Goal: Information Seeking & Learning: Learn about a topic

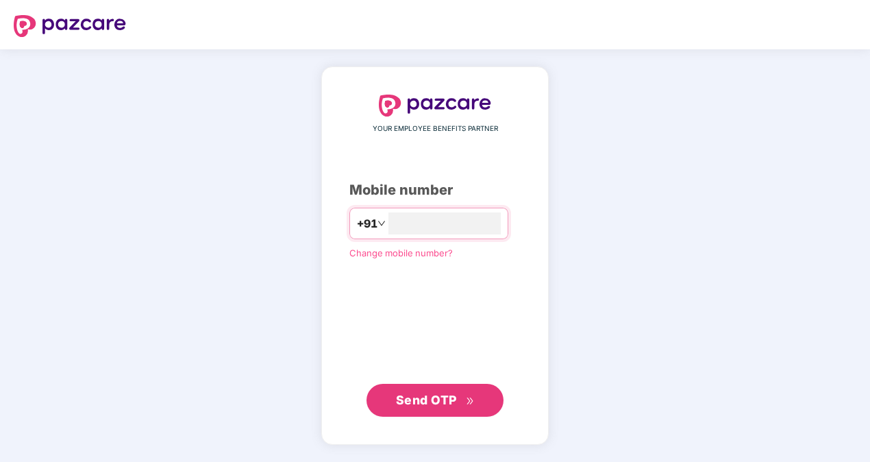
type input "**********"
click at [448, 406] on span "Send OTP" at bounding box center [435, 399] width 79 height 19
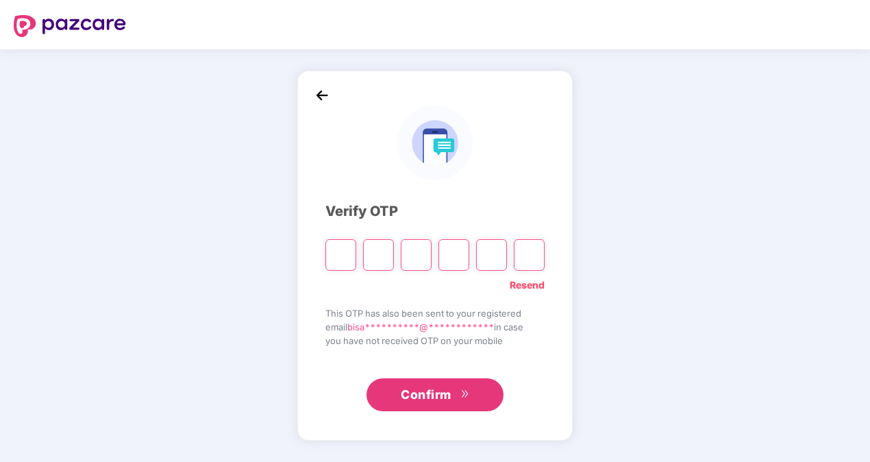
type input "*"
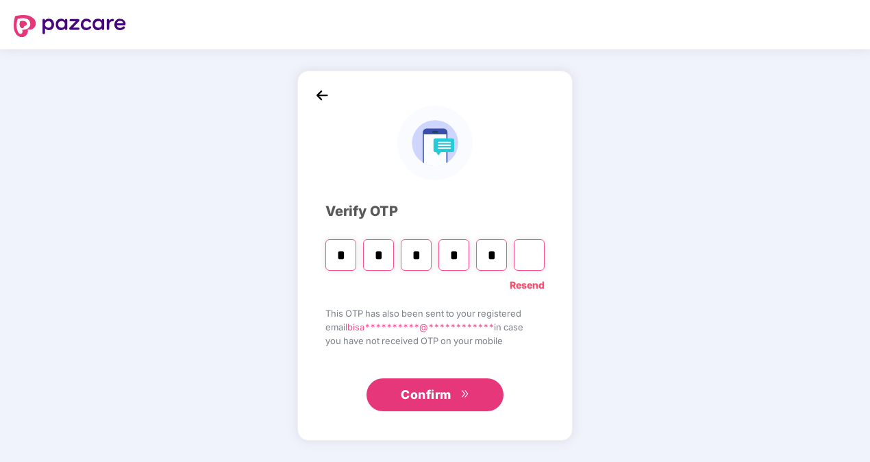
type input "*"
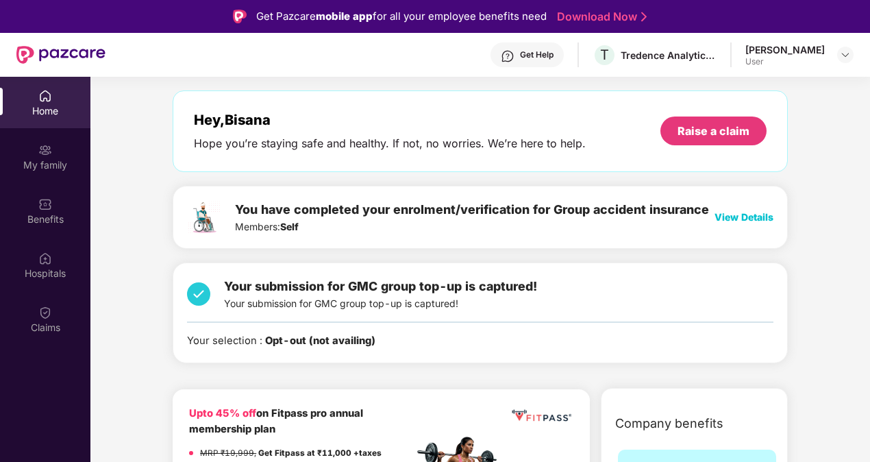
scroll to position [69, 0]
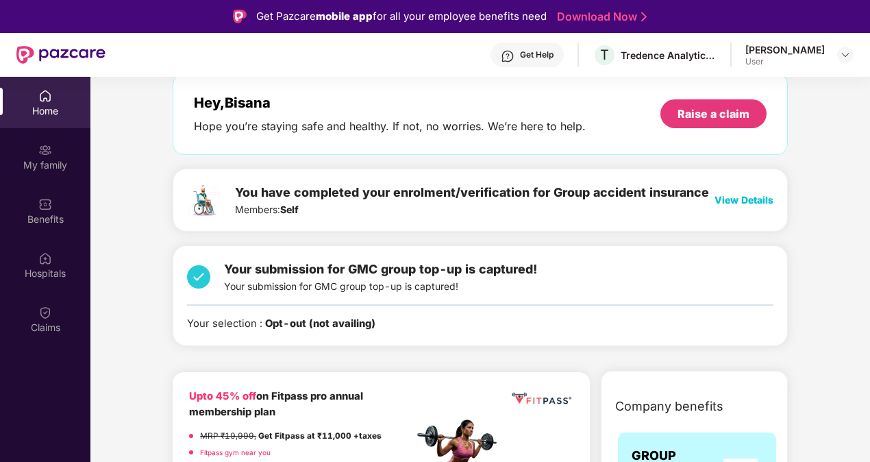
click at [731, 197] on span "View Details" at bounding box center [744, 200] width 59 height 12
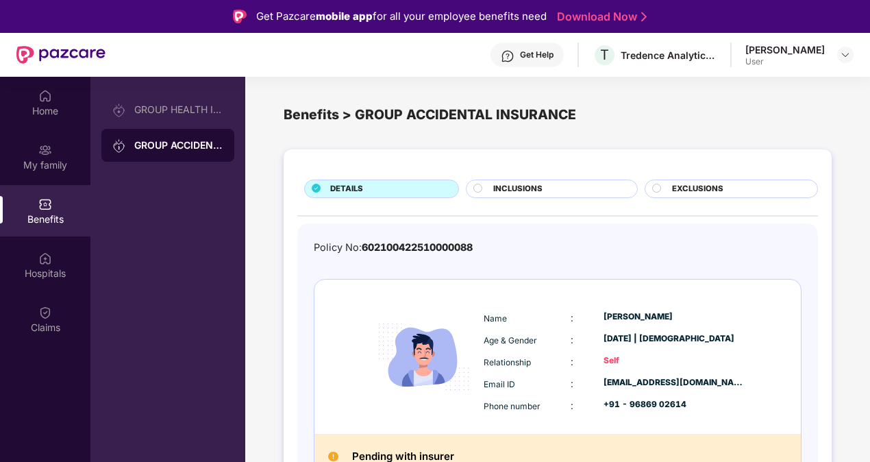
scroll to position [18, 0]
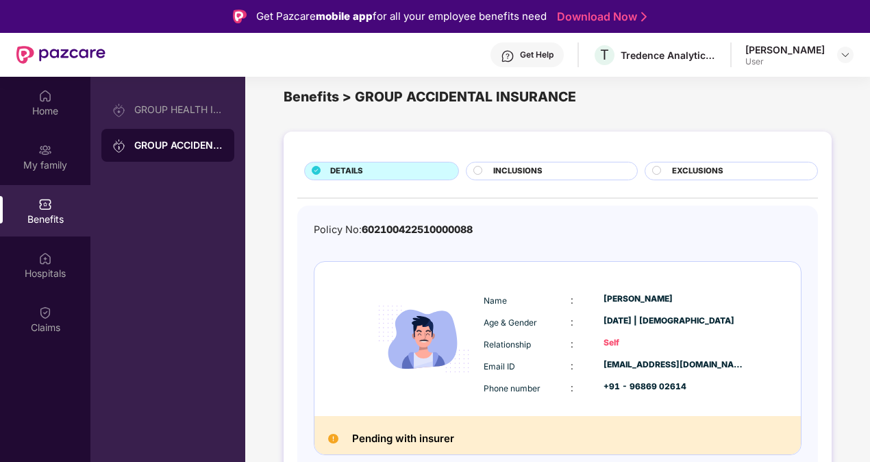
click at [496, 174] on span "INCLUSIONS" at bounding box center [517, 171] width 49 height 12
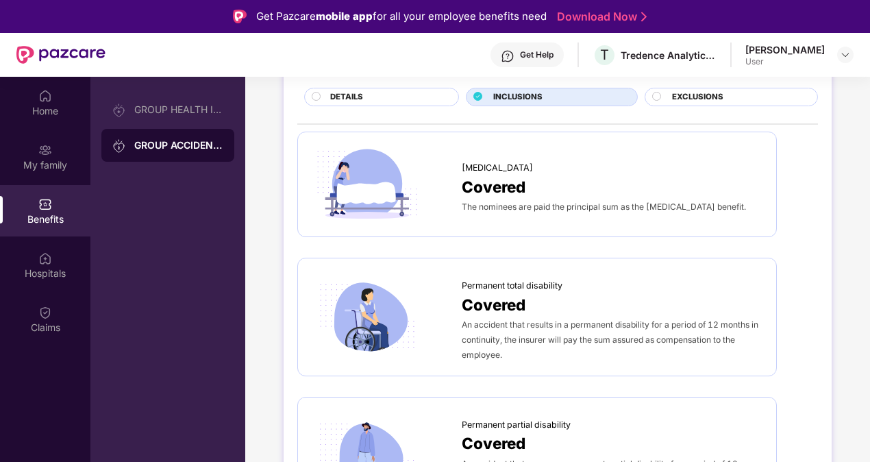
scroll to position [0, 0]
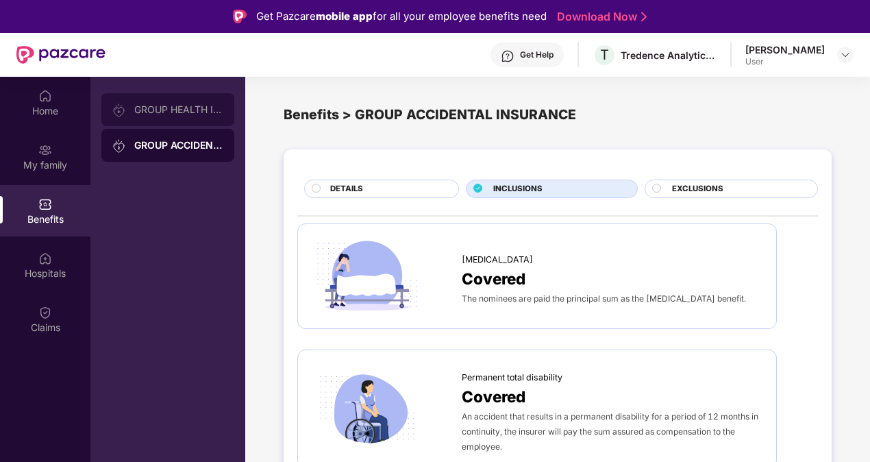
click at [156, 108] on div "GROUP HEALTH INSURANCE" at bounding box center [178, 109] width 89 height 11
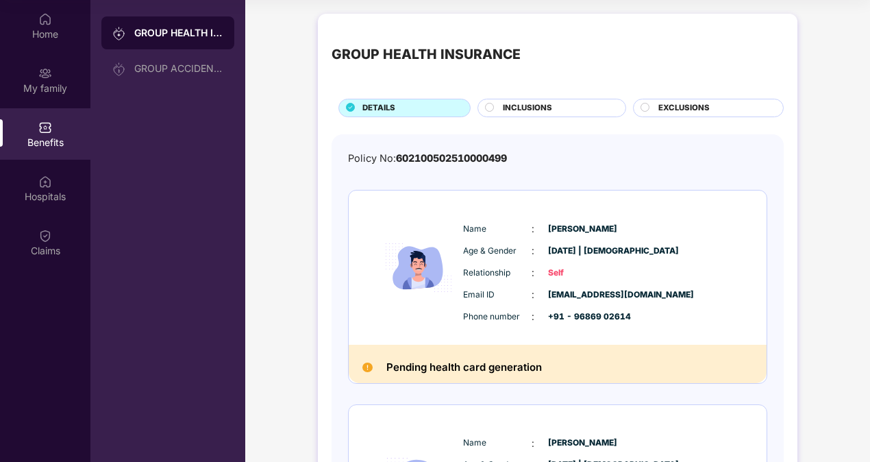
click at [509, 111] on span "INCLUSIONS" at bounding box center [527, 108] width 49 height 12
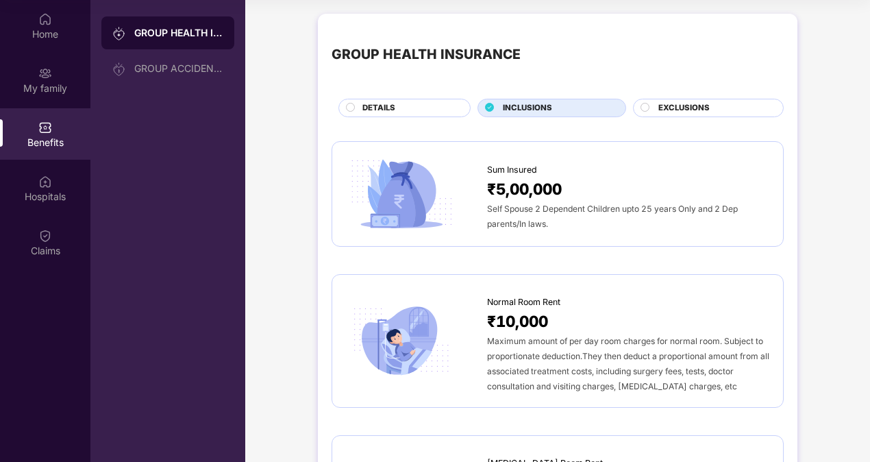
click at [696, 111] on span "EXCLUSIONS" at bounding box center [684, 108] width 51 height 12
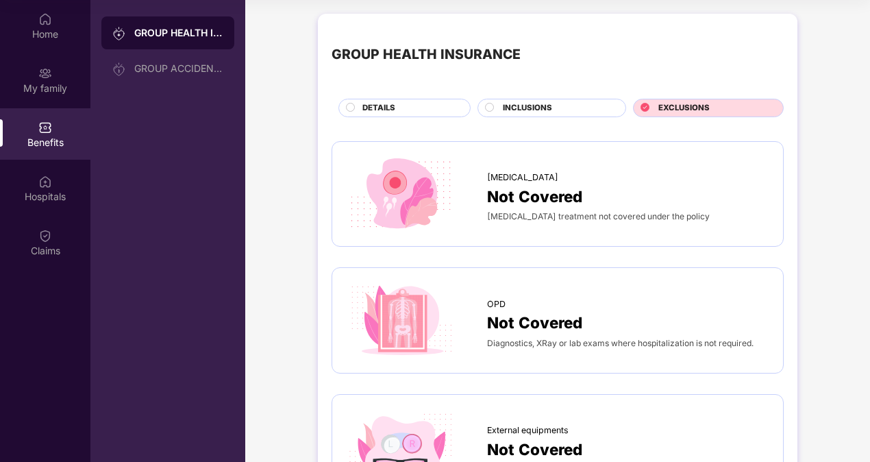
click at [367, 99] on div "DETAILS" at bounding box center [405, 108] width 132 height 19
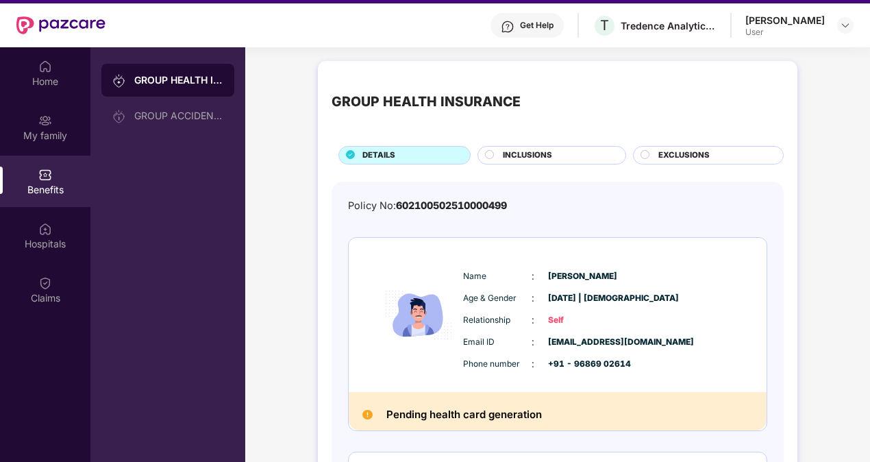
scroll to position [8, 0]
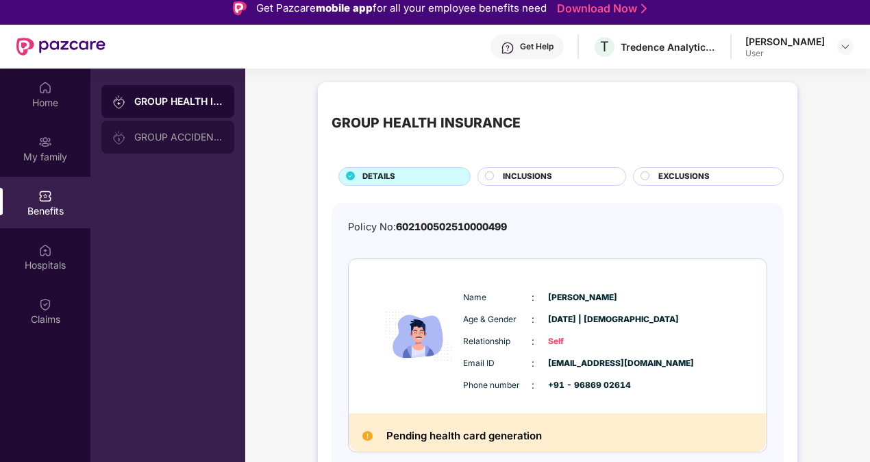
click at [162, 137] on div "GROUP ACCIDENTAL INSURANCE" at bounding box center [178, 137] width 89 height 11
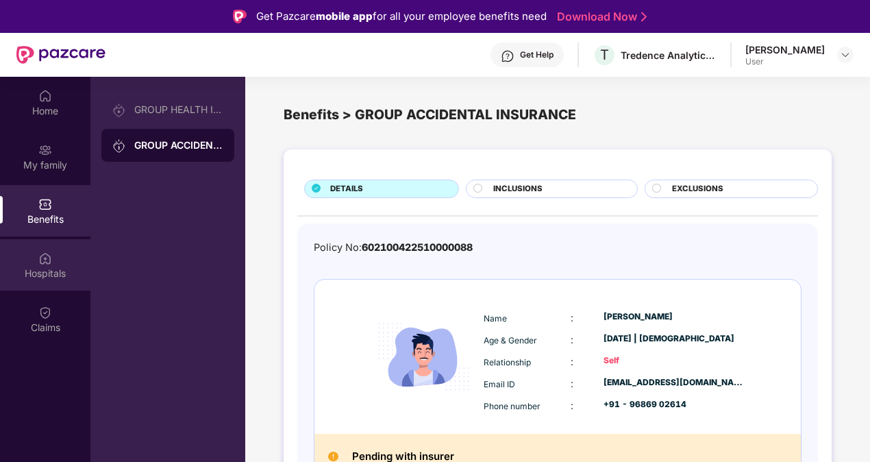
click at [42, 252] on img at bounding box center [45, 259] width 14 height 14
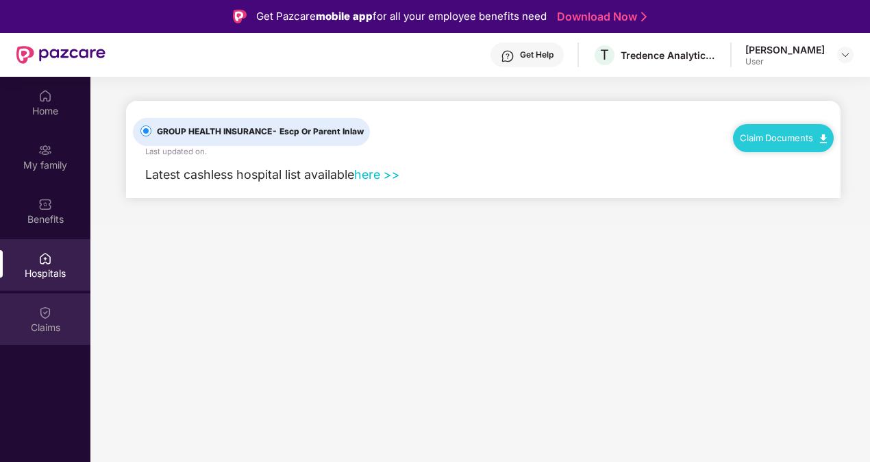
click at [45, 315] on img at bounding box center [45, 313] width 14 height 14
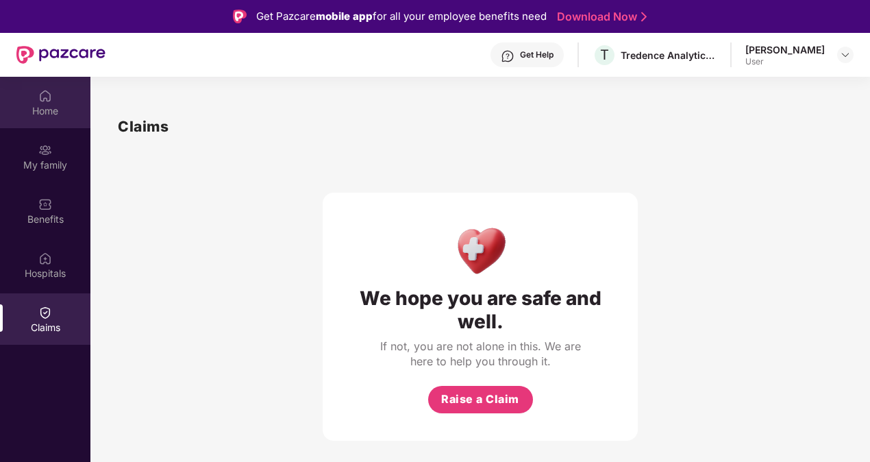
click at [56, 107] on div "Home" at bounding box center [45, 111] width 90 height 14
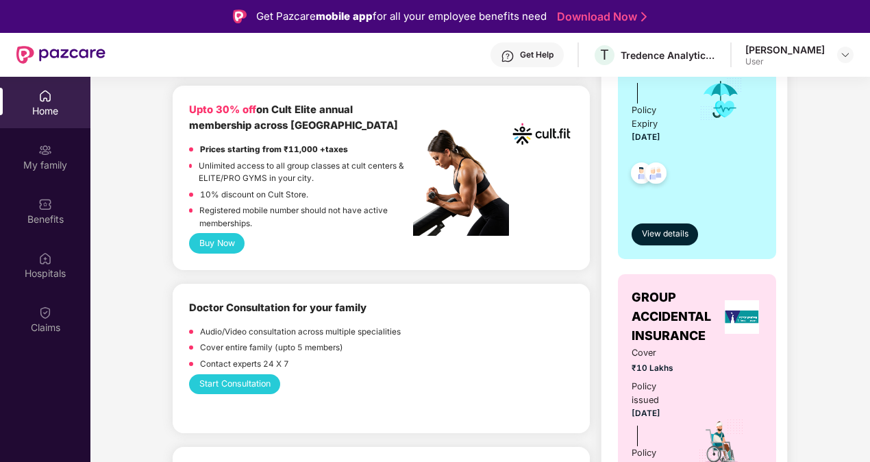
scroll to position [548, 0]
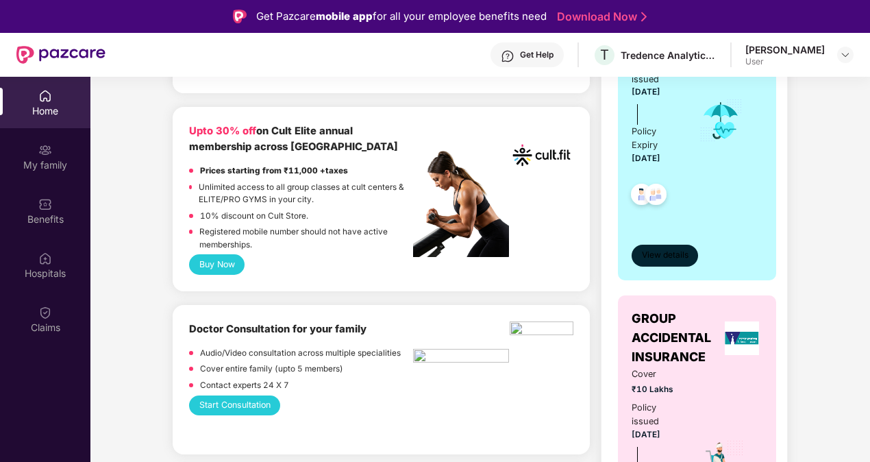
click at [656, 251] on span "View details" at bounding box center [665, 255] width 47 height 13
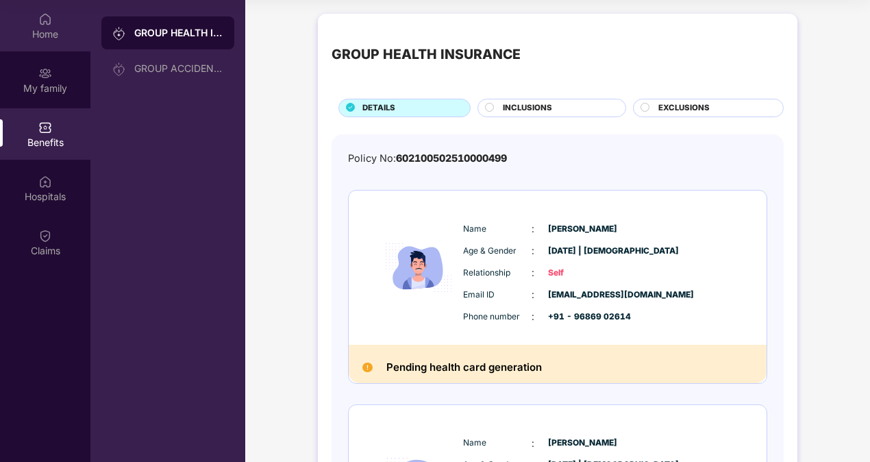
click at [52, 5] on div "Home" at bounding box center [45, 25] width 90 height 51
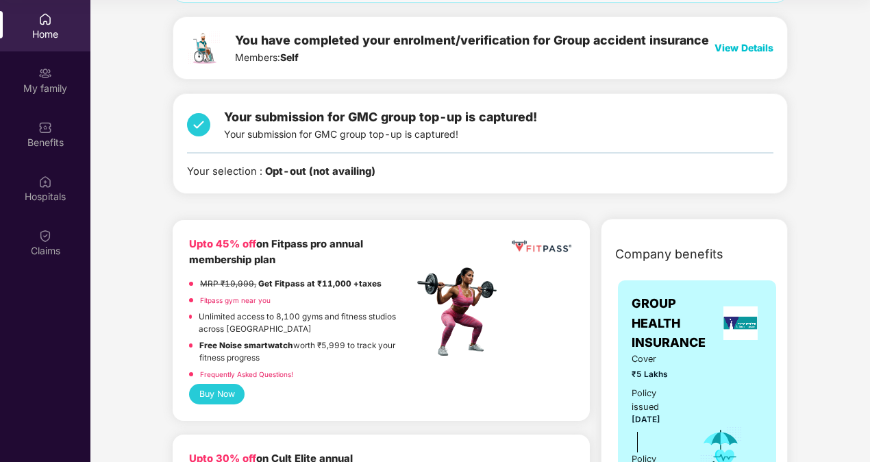
scroll to position [206, 0]
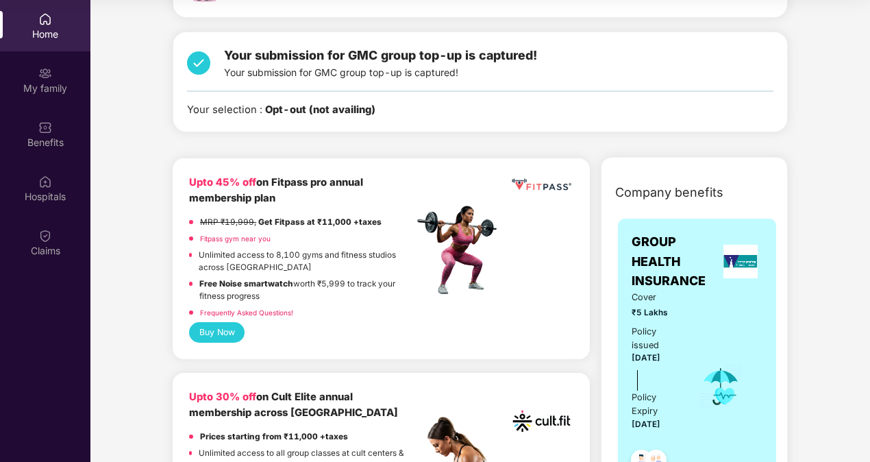
click at [241, 239] on link "Fitpass gym near you" at bounding box center [235, 238] width 71 height 8
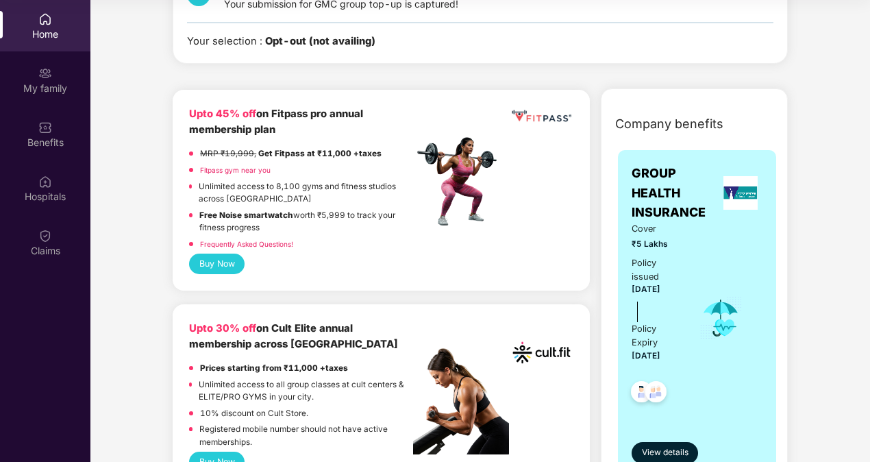
scroll to position [343, 0]
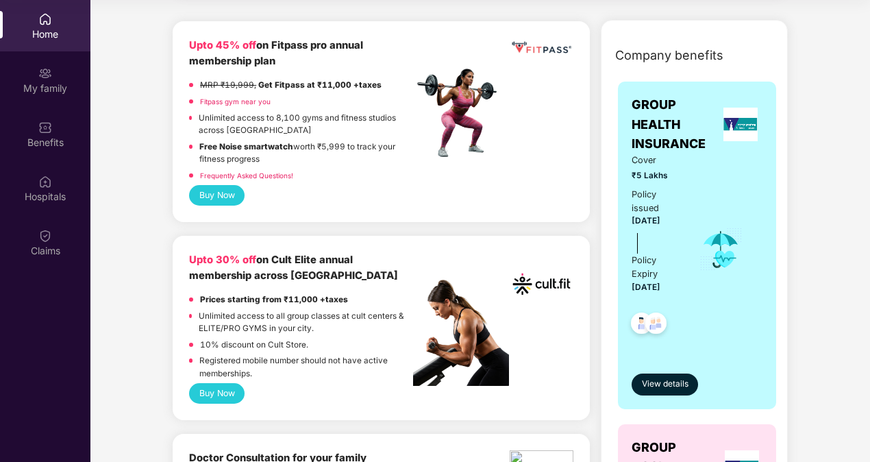
click at [273, 173] on link "Frequently Asked Questions!" at bounding box center [246, 175] width 93 height 8
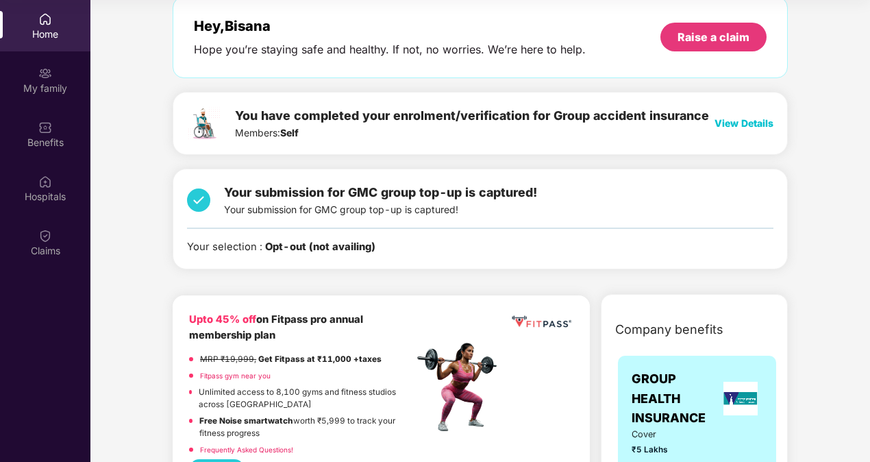
scroll to position [137, 0]
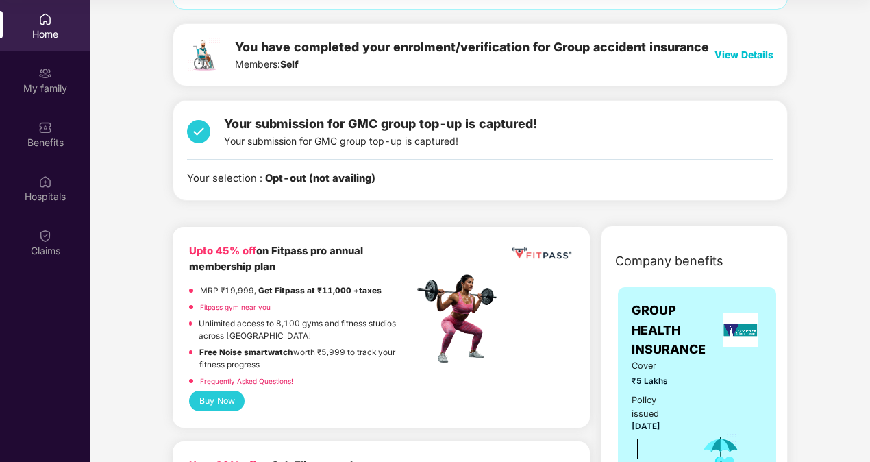
click at [216, 399] on button "Buy Now" at bounding box center [217, 401] width 56 height 20
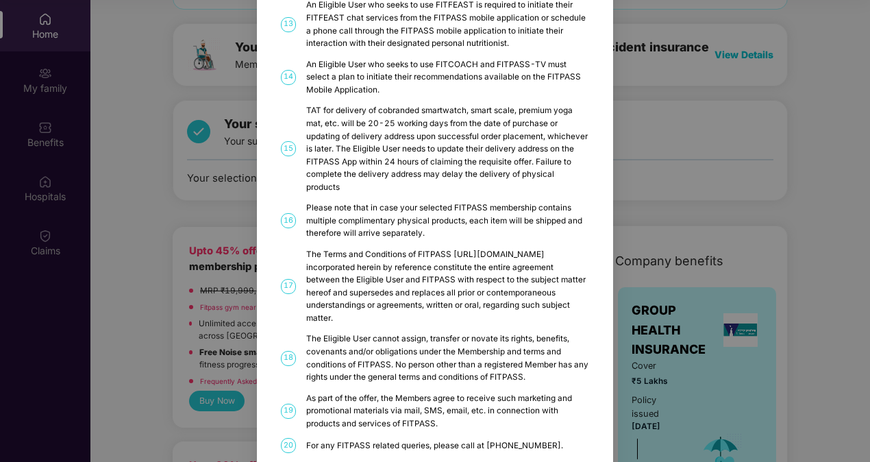
scroll to position [684, 0]
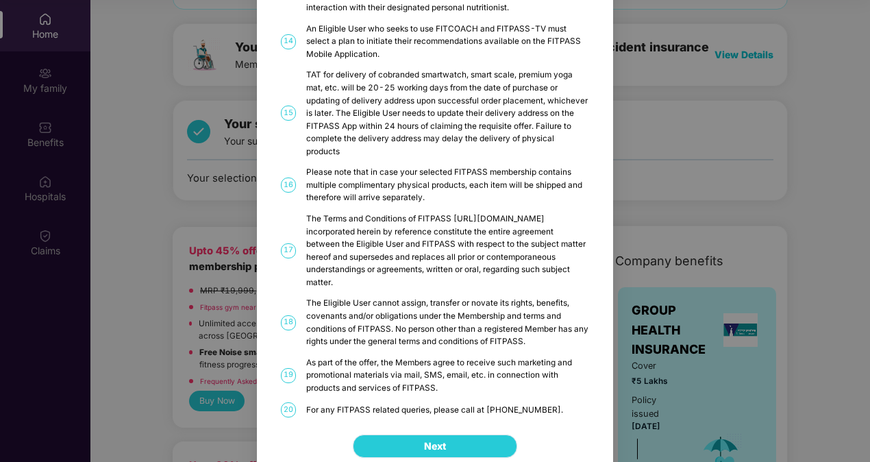
click at [428, 439] on span "Next" at bounding box center [435, 446] width 22 height 15
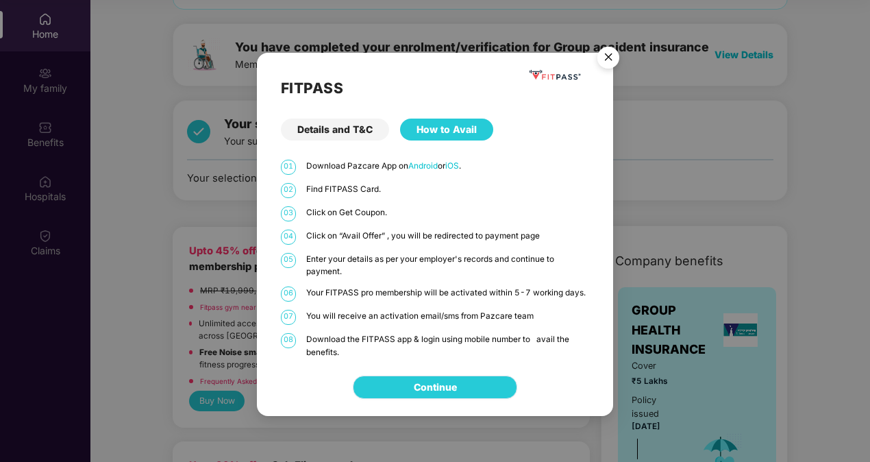
click at [457, 382] on link "Continue" at bounding box center [435, 387] width 43 height 15
click at [604, 59] on img "Close" at bounding box center [608, 59] width 38 height 38
